Goal: Information Seeking & Learning: Learn about a topic

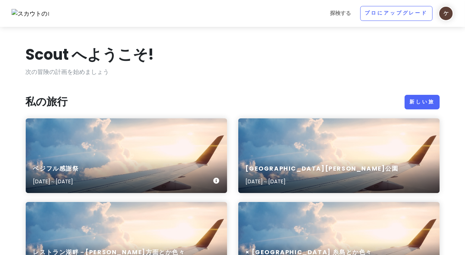
click at [151, 148] on div "ベジフル感謝祭 [DATE]～[DATE]" at bounding box center [127, 155] width 202 height 75
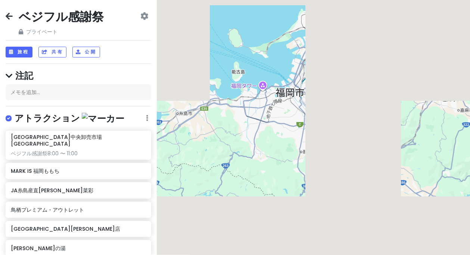
scroll to position [69, 0]
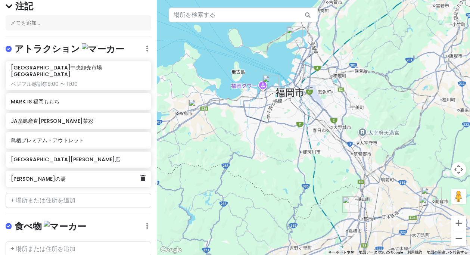
click at [44, 175] on div "[PERSON_NAME]の湯" at bounding box center [76, 179] width 130 height 10
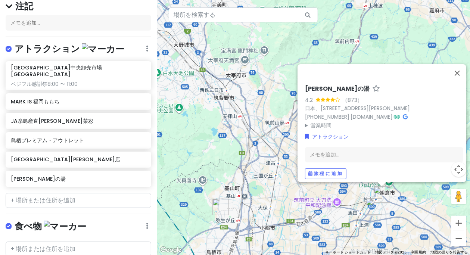
drag, startPoint x: 333, startPoint y: 202, endPoint x: 288, endPoint y: 152, distance: 66.6
click at [274, 151] on div "卑弥呼ロマンの湯 4.2 （873） 日本、[STREET_ADDRESS][PERSON_NAME][PERSON_NAME] [PHONE_NUMBER]…" at bounding box center [313, 127] width 313 height 255
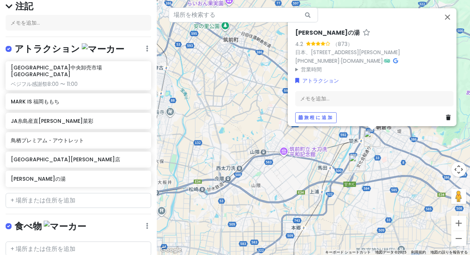
drag, startPoint x: 322, startPoint y: 150, endPoint x: 291, endPoint y: 137, distance: 33.0
click at [274, 136] on div "卑弥呼ロマンの湯 4.2 （873） 日本、[STREET_ADDRESS][PERSON_NAME][PERSON_NAME] [PHONE_NUMBER]…" at bounding box center [313, 127] width 313 height 255
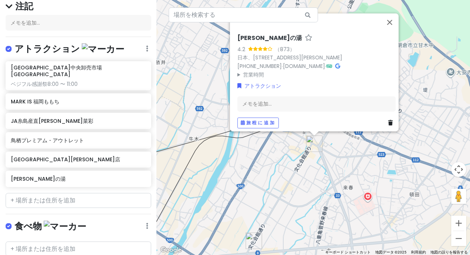
drag, startPoint x: 269, startPoint y: 100, endPoint x: 360, endPoint y: 154, distance: 106.2
click at [274, 161] on div "卑弥呼ロマンの湯 4.2 （873） 日本、[STREET_ADDRESS][PERSON_NAME][PERSON_NAME] [PHONE_NUMBER]…" at bounding box center [313, 127] width 313 height 255
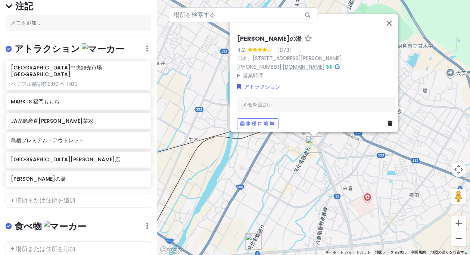
click at [274, 63] on font "[DOMAIN_NAME]" at bounding box center [304, 66] width 42 height 7
click at [274, 54] on font "日本、[STREET_ADDRESS][PERSON_NAME]" at bounding box center [289, 57] width 105 height 7
click at [60, 117] on font "JA糸島産直[PERSON_NAME]菜彩" at bounding box center [52, 120] width 82 height 7
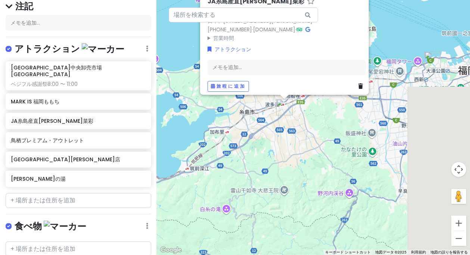
drag, startPoint x: 389, startPoint y: 157, endPoint x: 298, endPoint y: 129, distance: 94.8
click at [274, 128] on div "JA[GEOGRAPHIC_DATA][PERSON_NAME]菜彩 4.1 （5,863） 日本、[STREET_ADDRESS] [PHONE_NUMBE…" at bounding box center [313, 127] width 313 height 255
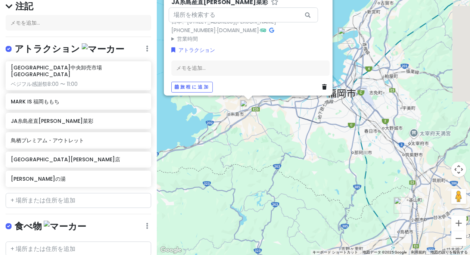
drag, startPoint x: 269, startPoint y: 141, endPoint x: 260, endPoint y: 137, distance: 9.9
click at [260, 137] on div "JA[GEOGRAPHIC_DATA][PERSON_NAME]菜彩 4.1 （5,863） 日本、[STREET_ADDRESS] [PHONE_NUMBE…" at bounding box center [313, 127] width 313 height 255
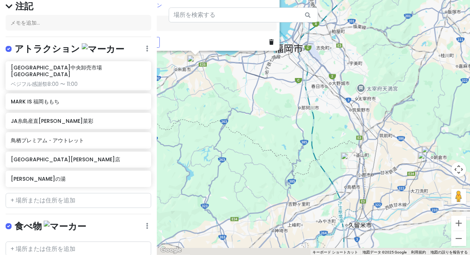
drag, startPoint x: 270, startPoint y: 156, endPoint x: 248, endPoint y: 139, distance: 27.4
click at [248, 139] on div "JA[GEOGRAPHIC_DATA][PERSON_NAME]菜彩 4.1 （5,863） 日本、[STREET_ADDRESS] [PHONE_NUMBE…" at bounding box center [313, 127] width 313 height 255
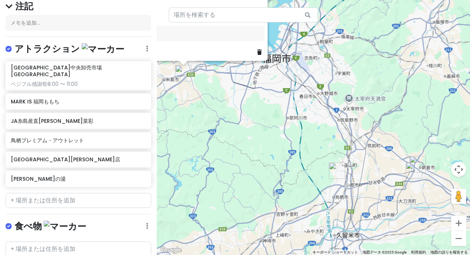
drag, startPoint x: 274, startPoint y: 147, endPoint x: 271, endPoint y: 157, distance: 9.9
click at [271, 157] on div "JA[GEOGRAPHIC_DATA][PERSON_NAME]菜彩 4.1 （5,863） 日本、[STREET_ADDRESS] [PHONE_NUMBE…" at bounding box center [313, 127] width 313 height 255
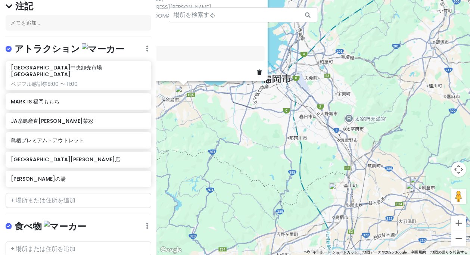
drag, startPoint x: 284, startPoint y: 141, endPoint x: 297, endPoint y: 163, distance: 25.7
click at [274, 167] on div "JA[GEOGRAPHIC_DATA][PERSON_NAME]菜彩 4.1 （5,863） 日本、[STREET_ADDRESS] [PHONE_NUMBE…" at bounding box center [313, 127] width 313 height 255
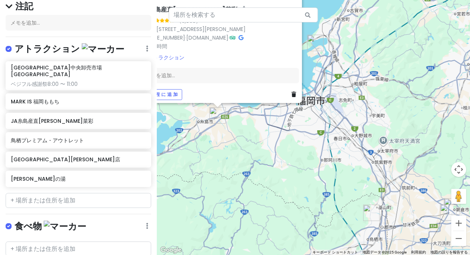
drag, startPoint x: 253, startPoint y: 137, endPoint x: 269, endPoint y: 163, distance: 31.0
click at [269, 164] on div "JA[GEOGRAPHIC_DATA][PERSON_NAME]菜彩 4.1 （5,863） 日本、[STREET_ADDRESS] [PHONE_NUMBE…" at bounding box center [313, 127] width 313 height 255
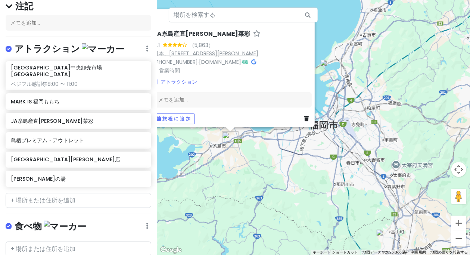
click at [236, 50] on font "日本、[STREET_ADDRESS][PERSON_NAME]" at bounding box center [205, 53] width 105 height 7
click at [274, 180] on div "JA[GEOGRAPHIC_DATA][PERSON_NAME]菜彩 4.1 （5,863） 日本、[STREET_ADDRESS] [PHONE_NUMBE…" at bounding box center [313, 127] width 313 height 255
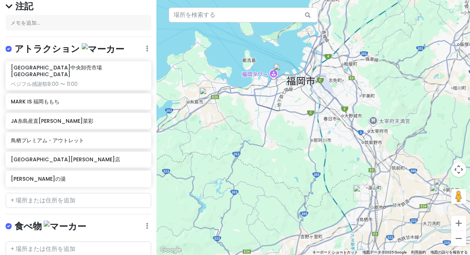
drag, startPoint x: 293, startPoint y: 188, endPoint x: 266, endPoint y: 139, distance: 55.8
click at [266, 138] on div at bounding box center [313, 127] width 313 height 255
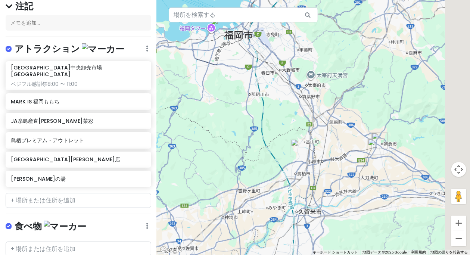
drag, startPoint x: 340, startPoint y: 158, endPoint x: 276, endPoint y: 115, distance: 77.9
click at [274, 114] on div at bounding box center [313, 127] width 313 height 255
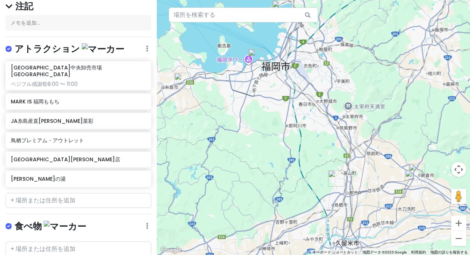
drag, startPoint x: 272, startPoint y: 113, endPoint x: 315, endPoint y: 148, distance: 56.0
click at [274, 148] on div at bounding box center [313, 127] width 313 height 255
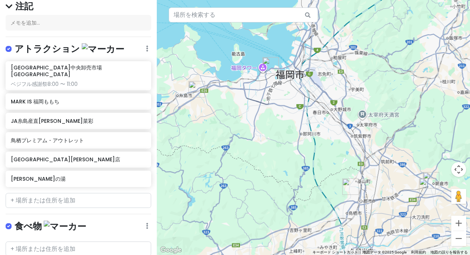
drag, startPoint x: 269, startPoint y: 114, endPoint x: 275, endPoint y: 153, distance: 40.0
click at [274, 153] on div at bounding box center [313, 127] width 313 height 255
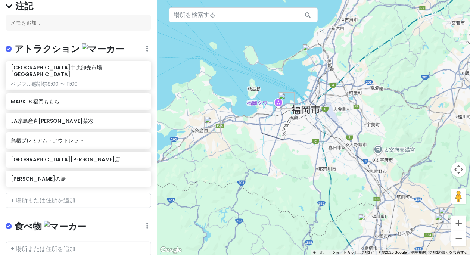
drag, startPoint x: 253, startPoint y: 168, endPoint x: 271, endPoint y: 143, distance: 31.3
click at [271, 143] on div at bounding box center [313, 127] width 313 height 255
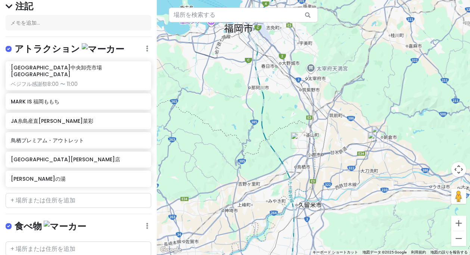
drag, startPoint x: 311, startPoint y: 185, endPoint x: 232, endPoint y: 116, distance: 104.8
click at [232, 116] on div at bounding box center [313, 127] width 313 height 255
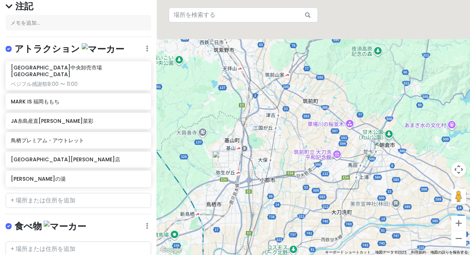
drag, startPoint x: 266, startPoint y: 89, endPoint x: 310, endPoint y: 149, distance: 73.7
click at [274, 156] on div at bounding box center [313, 127] width 313 height 255
